Goal: Use online tool/utility: Utilize a website feature to perform a specific function

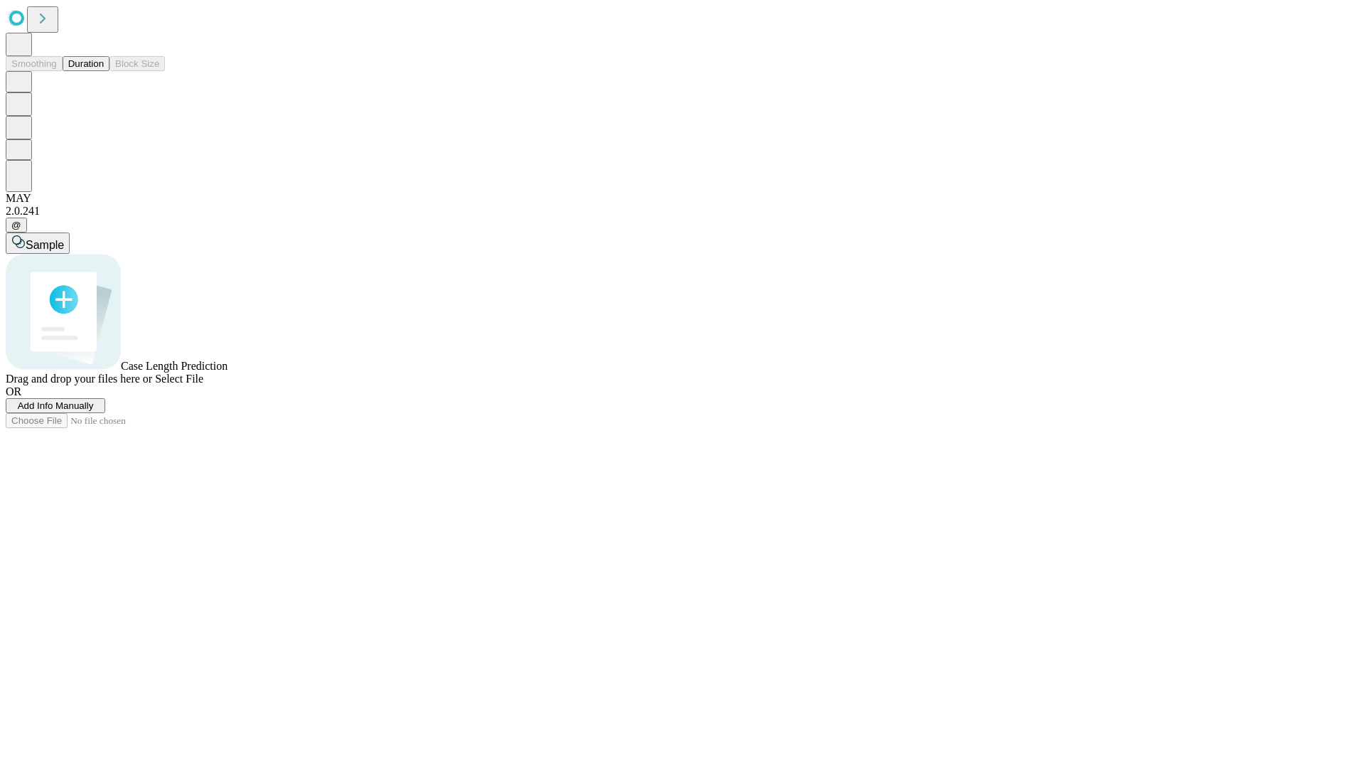
click at [104, 71] on button "Duration" at bounding box center [86, 63] width 47 height 15
click at [94, 411] on span "Add Info Manually" at bounding box center [56, 405] width 76 height 11
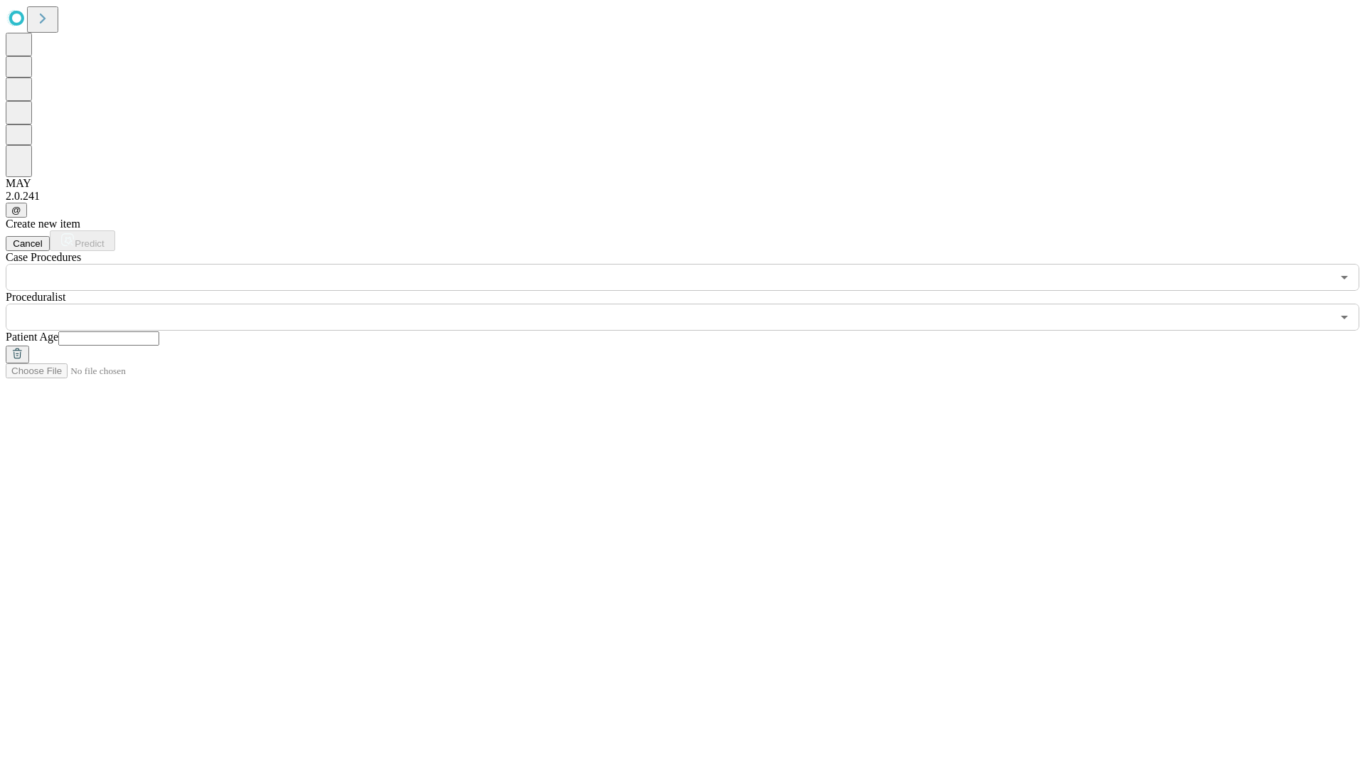
click at [159, 331] on input "text" at bounding box center [108, 338] width 101 height 14
type input "**"
click at [692, 304] on input "text" at bounding box center [669, 317] width 1326 height 27
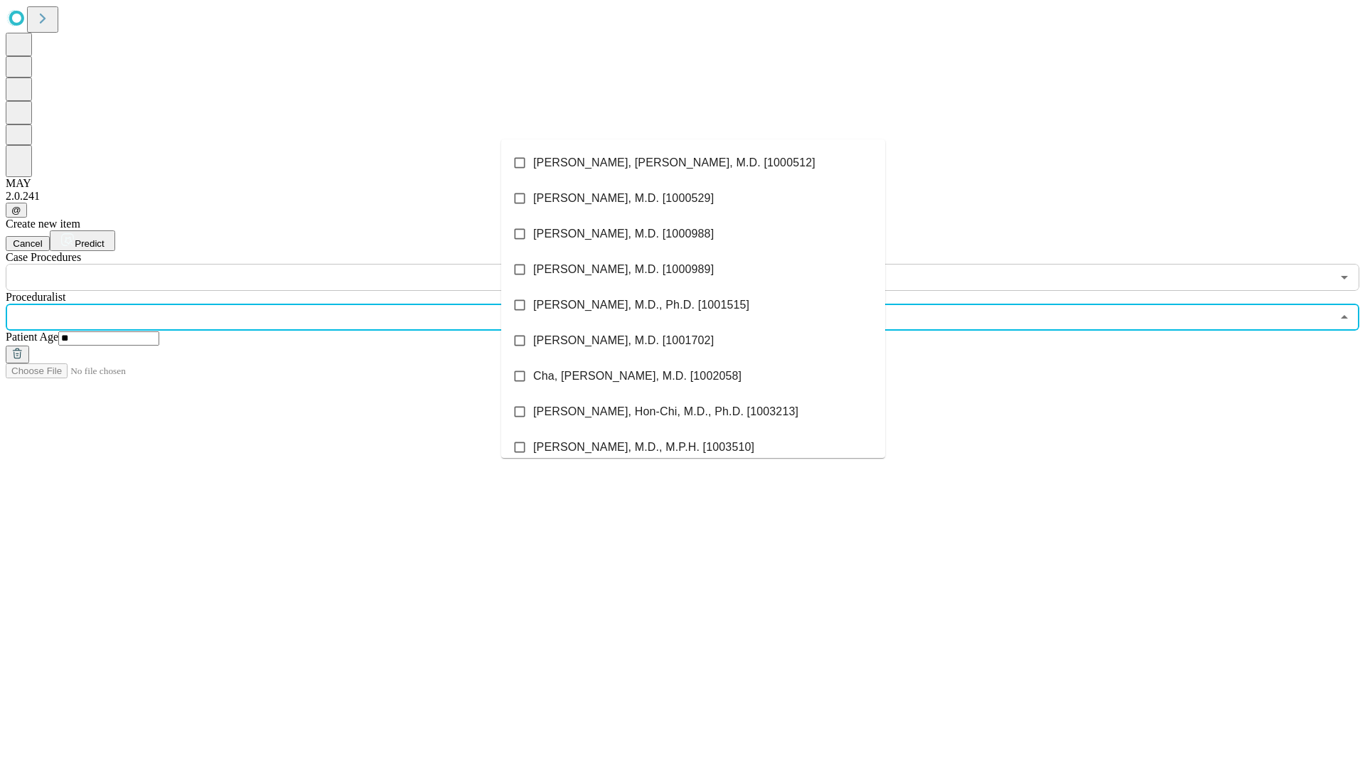
click at [693, 163] on li "[PERSON_NAME], [PERSON_NAME], M.D. [1000512]" at bounding box center [693, 163] width 384 height 36
click at [299, 264] on input "text" at bounding box center [669, 277] width 1326 height 27
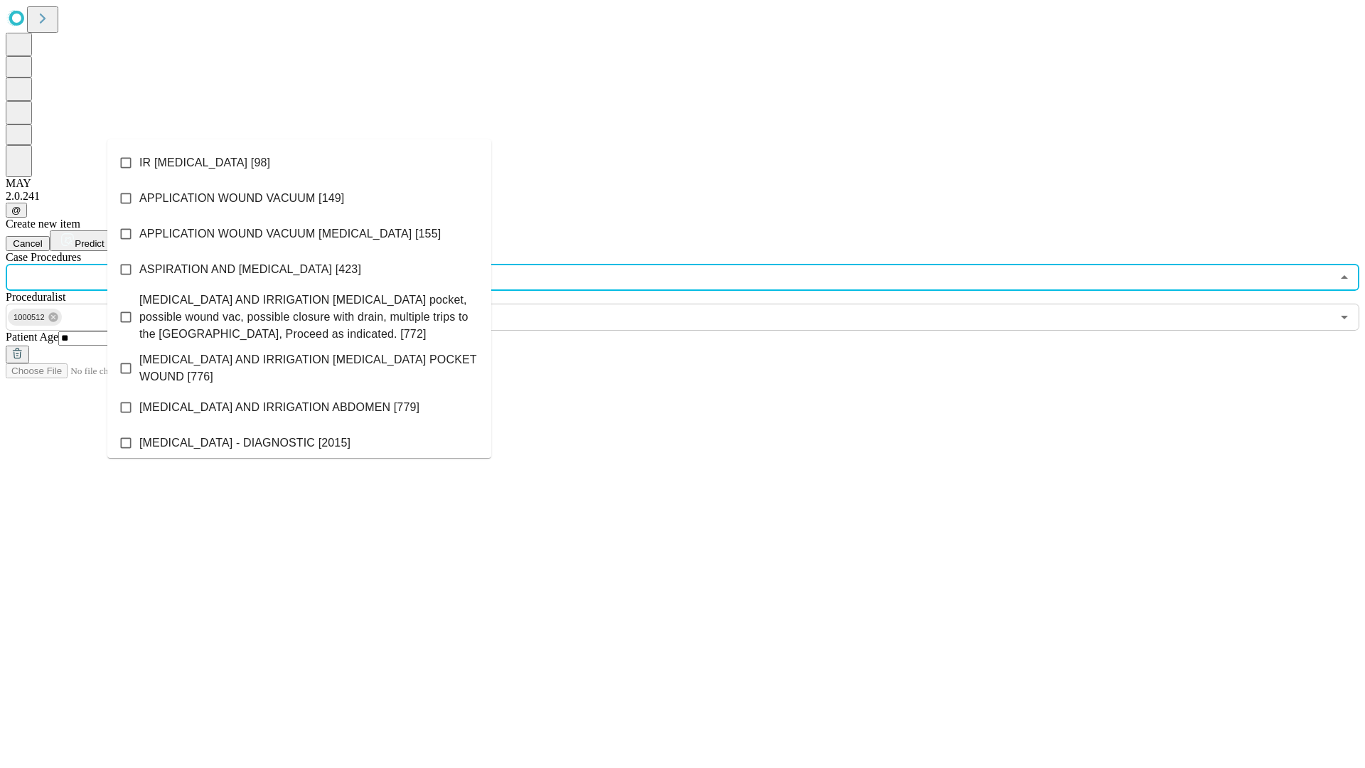
click at [299, 163] on li "IR [MEDICAL_DATA] [98]" at bounding box center [299, 163] width 384 height 36
click at [104, 238] on span "Predict" at bounding box center [89, 243] width 29 height 11
